Goal: Task Accomplishment & Management: Use online tool/utility

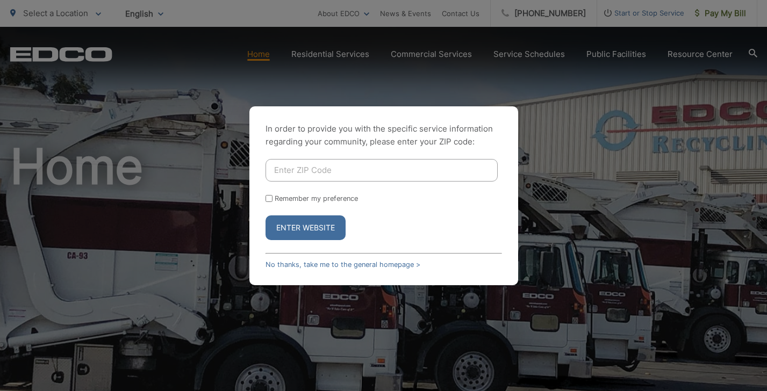
click at [310, 170] on input "Enter ZIP Code" at bounding box center [381, 170] width 232 height 23
type input "92069"
click at [268, 198] on input "Remember my preference" at bounding box center [268, 198] width 7 height 7
checkbox input "true"
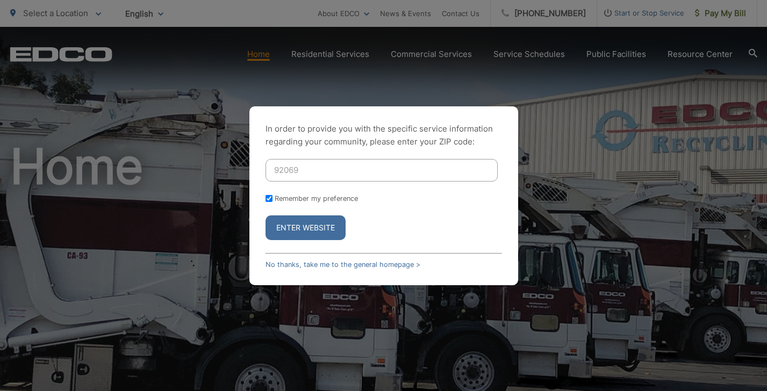
click at [293, 229] on button "Enter Website" at bounding box center [305, 227] width 80 height 25
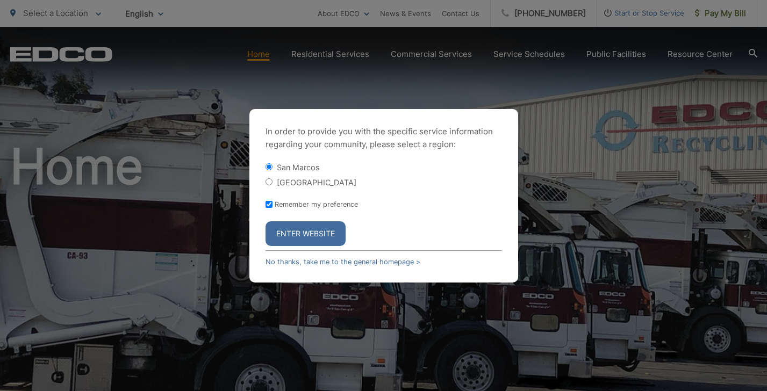
click at [294, 235] on button "Enter Website" at bounding box center [305, 233] width 80 height 25
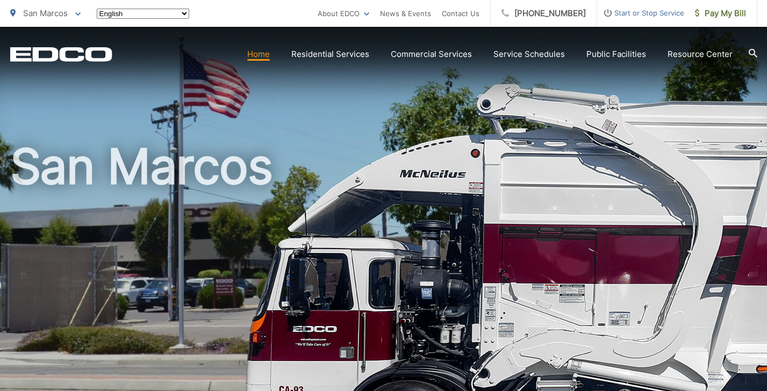
click at [294, 234] on h1 "San Marcos" at bounding box center [383, 310] width 747 height 340
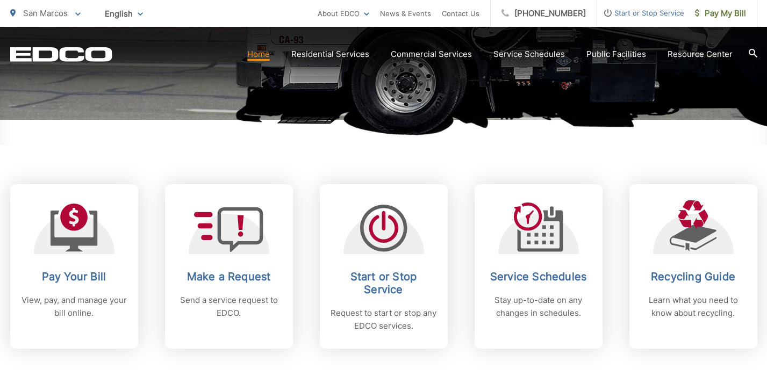
scroll to position [366, 0]
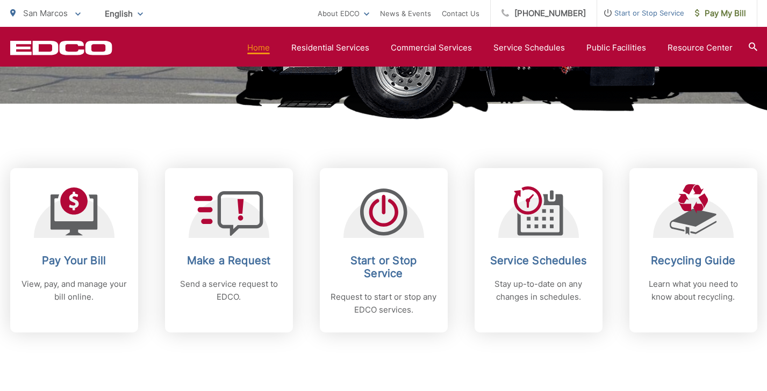
click at [148, 211] on div "Pay Your Bill View, pay, and manage your bill online. Make a Request Send a ser…" at bounding box center [383, 250] width 747 height 164
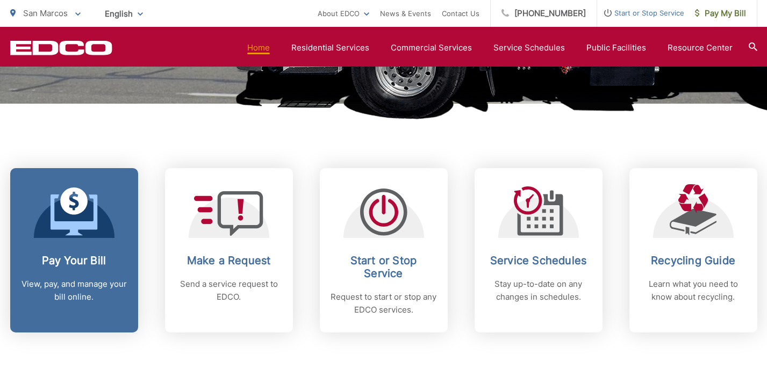
click at [94, 222] on icon at bounding box center [74, 215] width 47 height 41
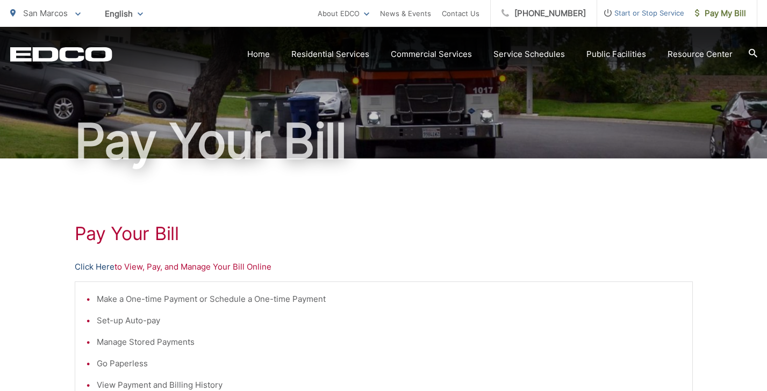
scroll to position [67, 0]
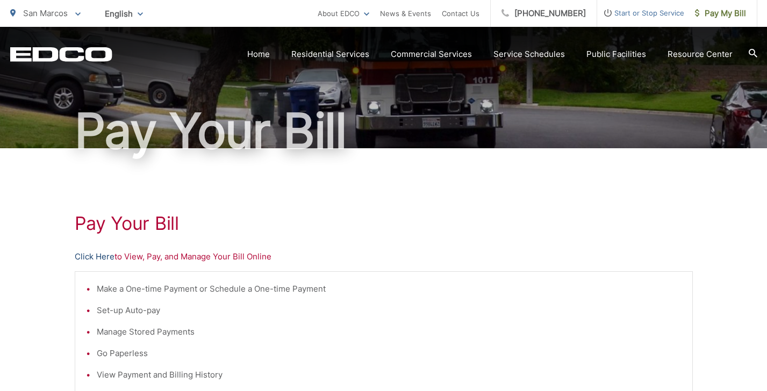
click at [89, 258] on link "Click Here" at bounding box center [95, 256] width 40 height 13
